Goal: Navigation & Orientation: Find specific page/section

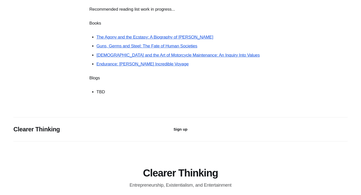
scroll to position [168, 0]
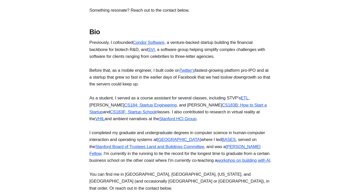
scroll to position [303, 0]
click at [218, 110] on link "CS183B: How to Start a Startup" at bounding box center [177, 108] width 177 height 12
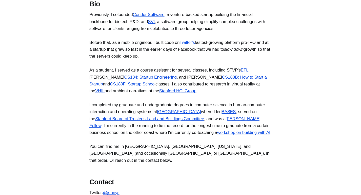
scroll to position [331, 0]
click at [102, 128] on link "Mayfield Fellow" at bounding box center [174, 122] width 171 height 12
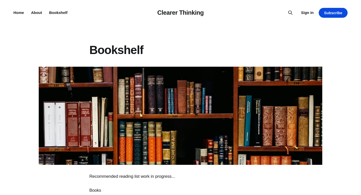
scroll to position [0, 0]
click at [43, 11] on ul "Home About Bookshelf" at bounding box center [40, 13] width 54 height 6
click at [41, 11] on link "About" at bounding box center [36, 12] width 11 height 4
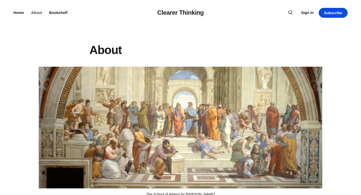
click at [38, 14] on link "About" at bounding box center [36, 12] width 11 height 4
click at [21, 12] on link "Home" at bounding box center [18, 12] width 11 height 4
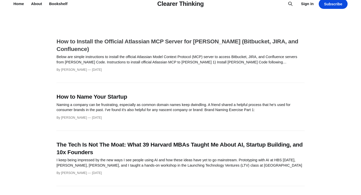
scroll to position [13, 0]
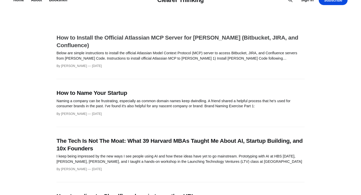
click at [64, 57] on p "Below are simple instructions to install the official Atlassian Model Context P…" at bounding box center [180, 55] width 248 height 10
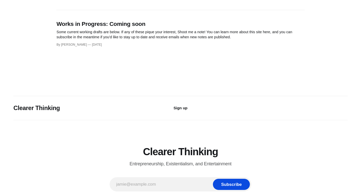
scroll to position [334, 0]
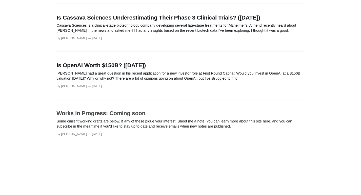
click at [64, 109] on h3 "Works in Progress: Coming soon" at bounding box center [180, 113] width 248 height 8
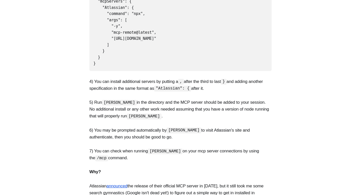
scroll to position [290, 0]
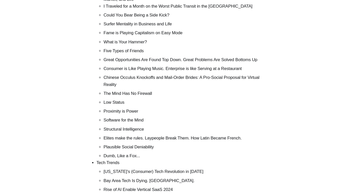
click at [123, 54] on li "Five Types of Friends" at bounding box center [188, 50] width 168 height 7
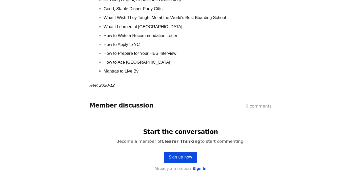
scroll to position [788, 0]
